Goal: Transaction & Acquisition: Download file/media

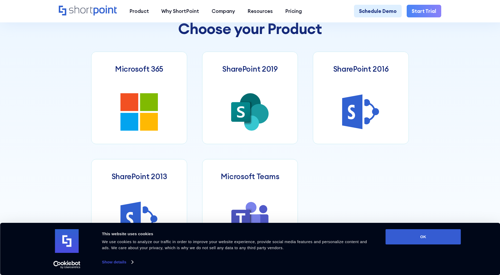
scroll to position [290, 0]
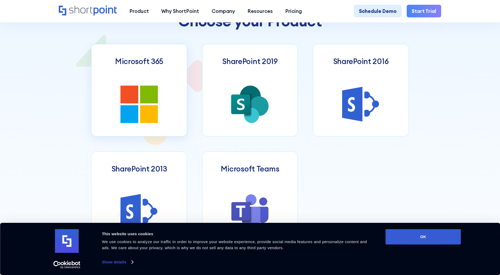
click at [153, 88] on link "Microsoft 365" at bounding box center [139, 90] width 96 height 93
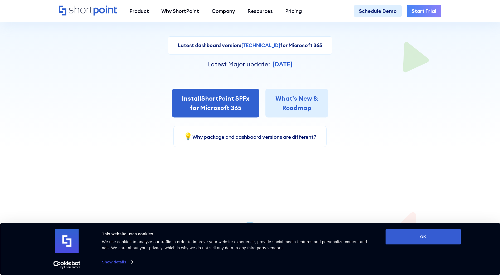
scroll to position [105, 0]
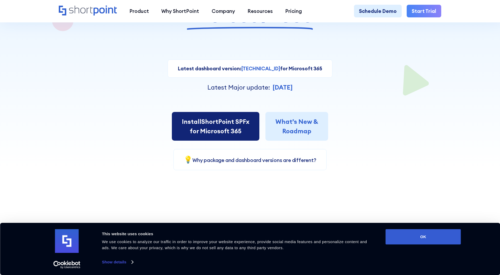
click at [204, 123] on link "Install ShortPoint SPFx for Microsoft 365" at bounding box center [216, 126] width 88 height 29
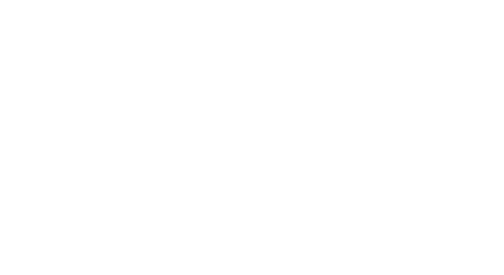
select select "Microsoft 365"
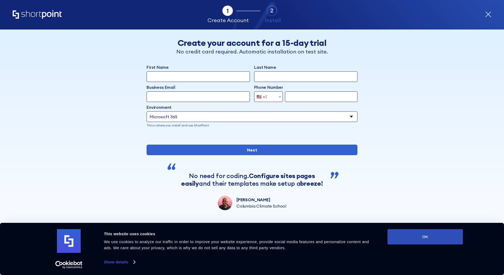
click at [414, 238] on button "OK" at bounding box center [425, 236] width 75 height 15
